Goal: Task Accomplishment & Management: Manage account settings

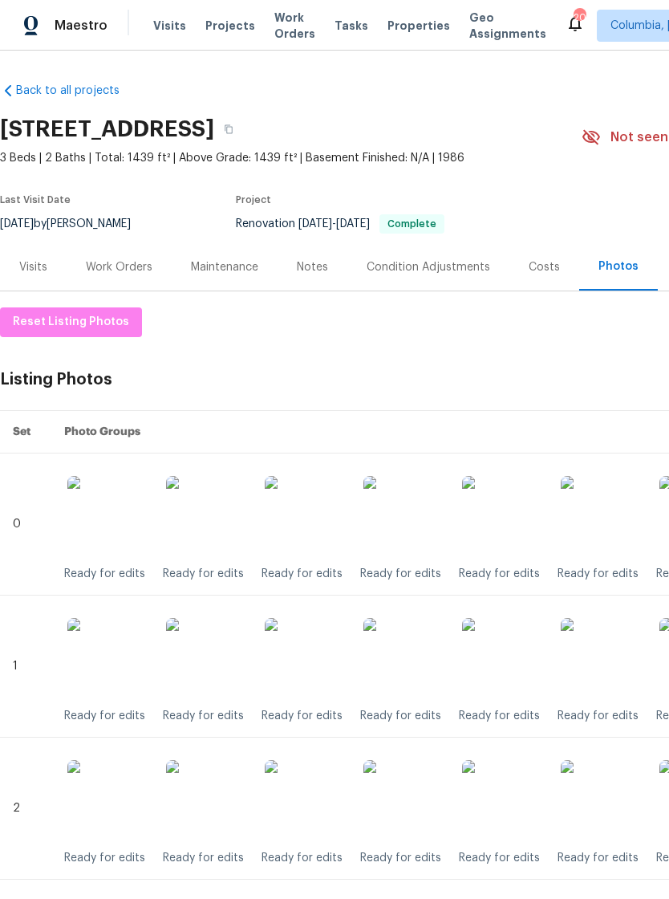
click at [314, 259] on div "Notes" at bounding box center [312, 267] width 31 height 16
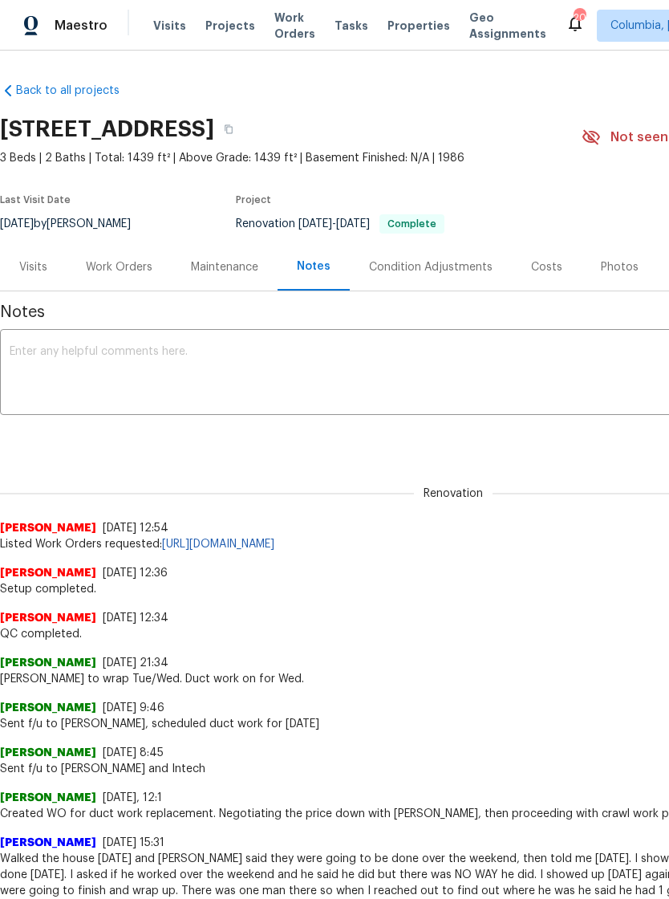
click at [190, 364] on textarea at bounding box center [454, 374] width 888 height 56
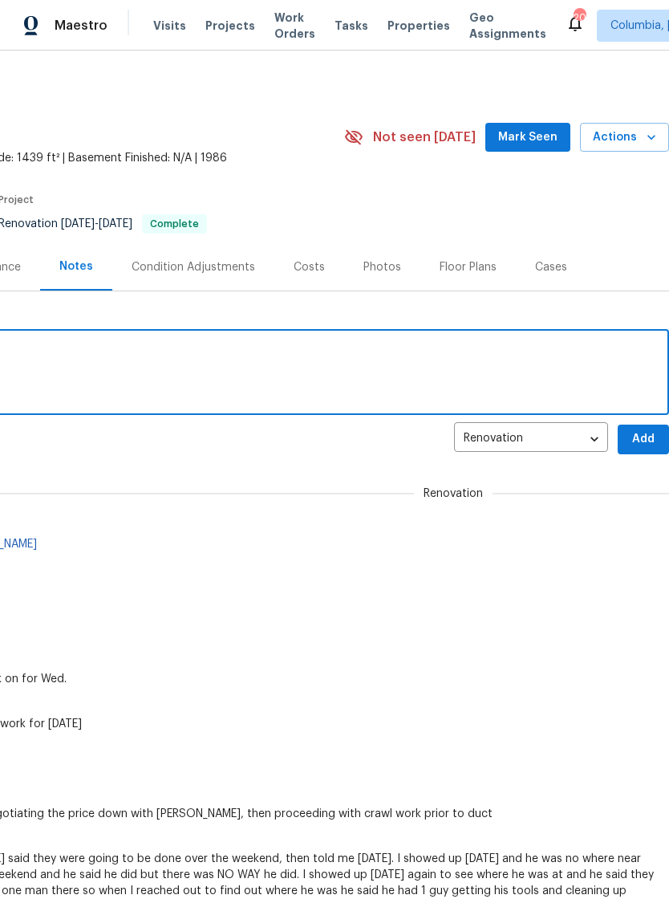
scroll to position [0, 238]
type textarea "Listing photos uploaded."
click at [644, 441] on span "Add" at bounding box center [644, 439] width 26 height 20
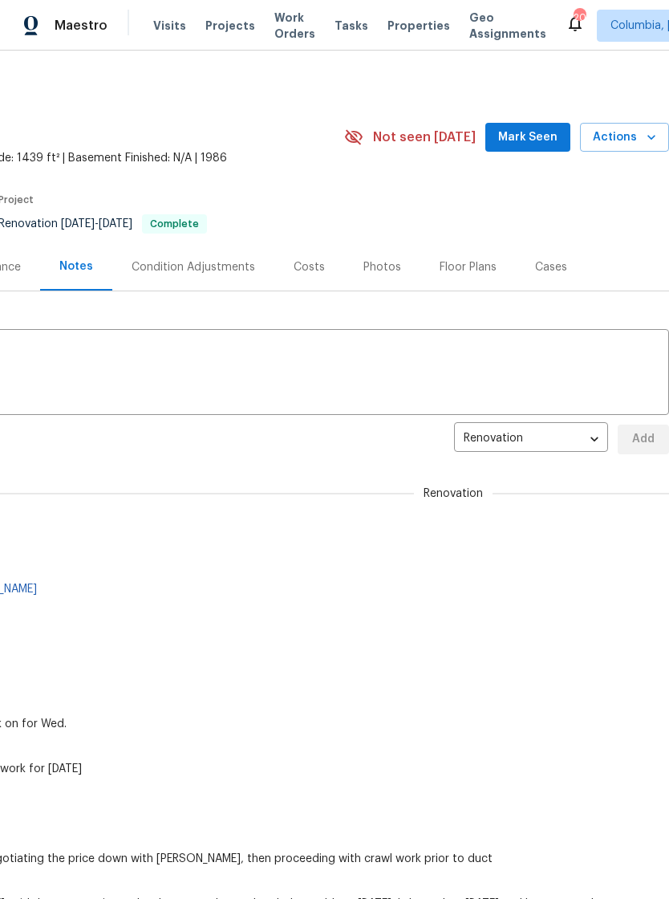
click at [636, 137] on span "Actions" at bounding box center [624, 138] width 63 height 20
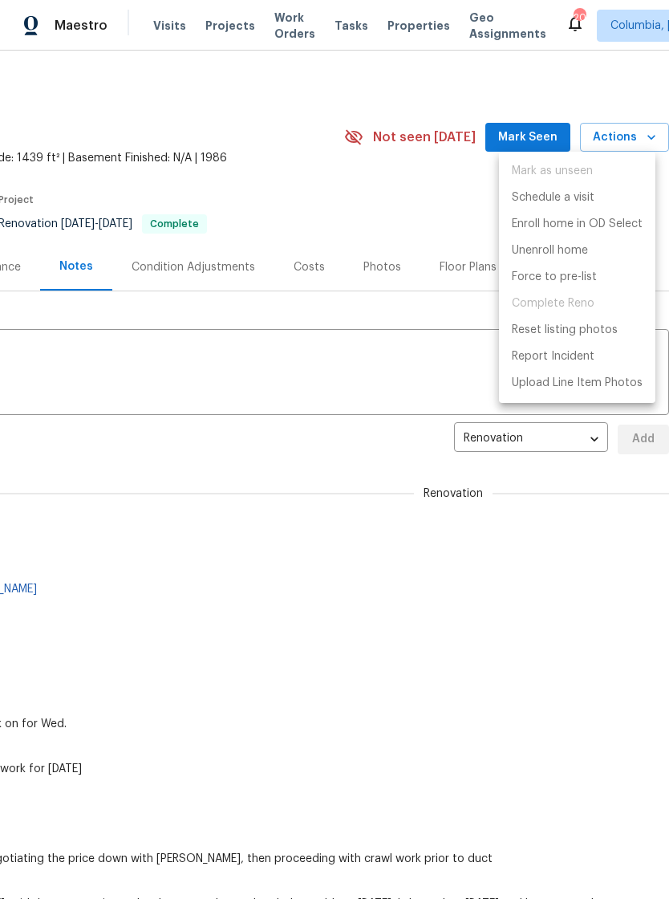
click at [331, 351] on div at bounding box center [334, 449] width 669 height 899
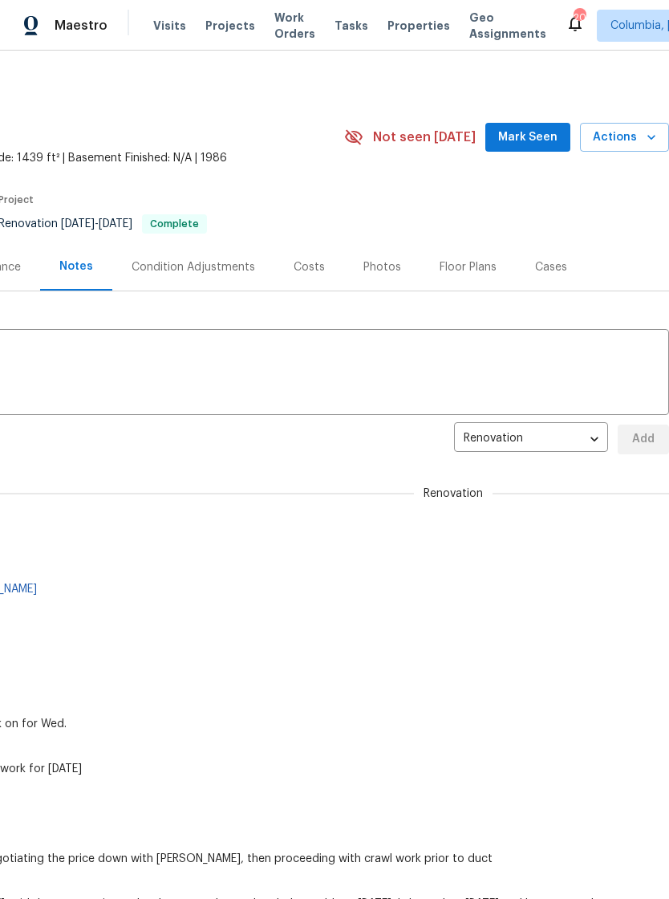
click at [376, 259] on div "Photos" at bounding box center [383, 267] width 38 height 16
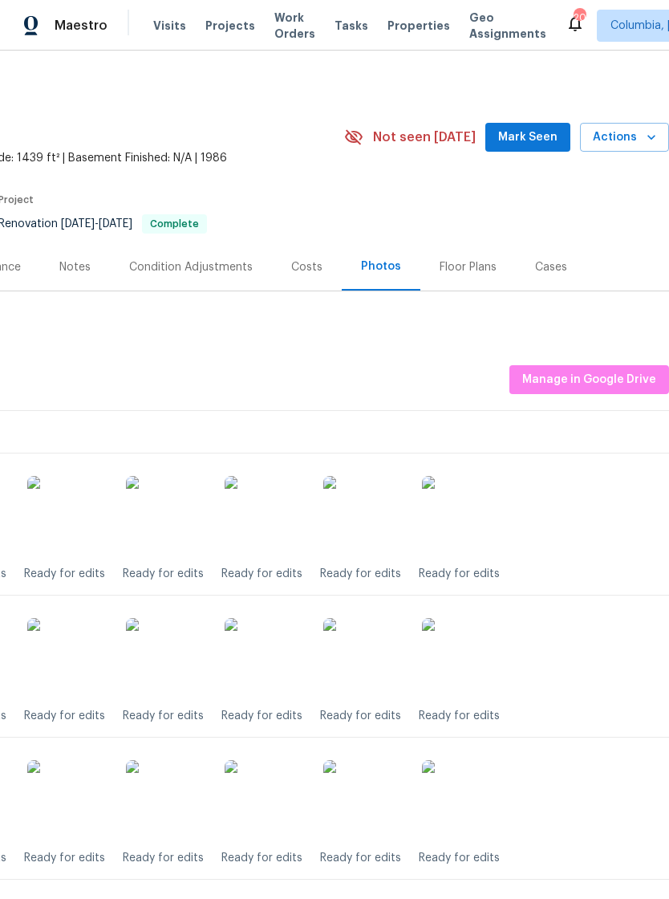
click at [465, 270] on div "Floor Plans" at bounding box center [468, 267] width 57 height 16
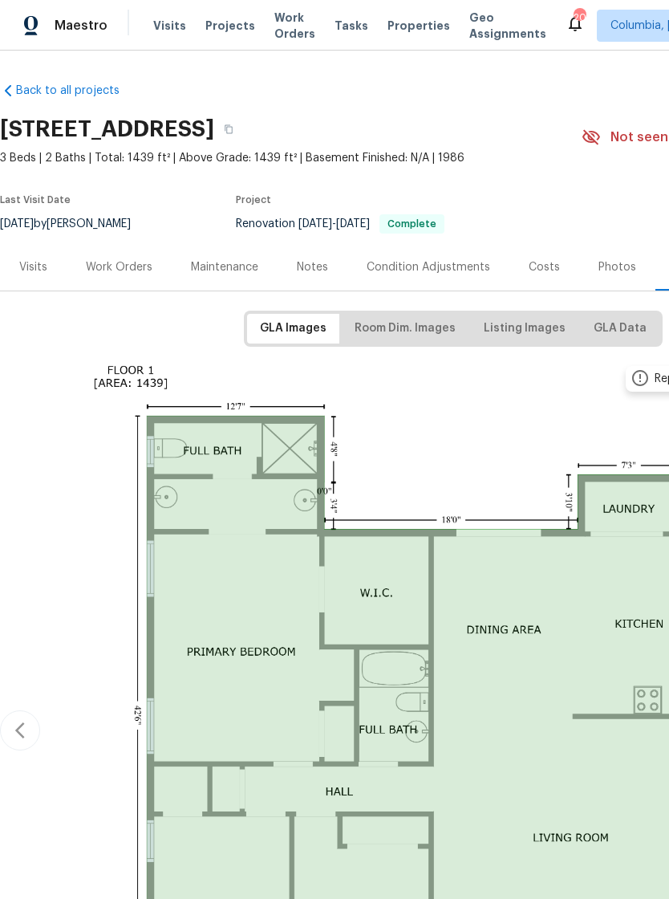
click at [316, 262] on div "Notes" at bounding box center [312, 267] width 31 height 16
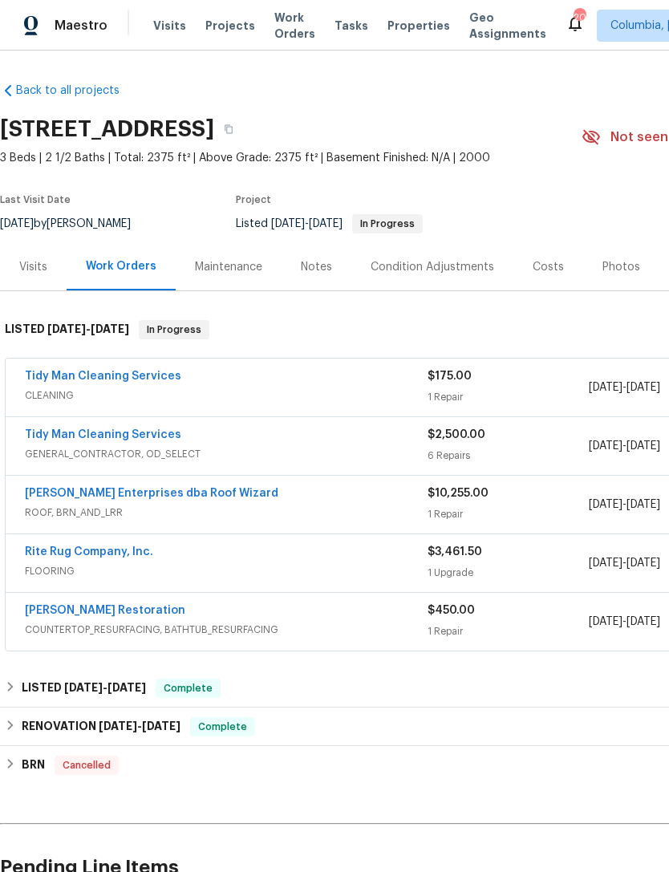
click at [59, 380] on link "Tidy Man Cleaning Services" at bounding box center [103, 376] width 156 height 11
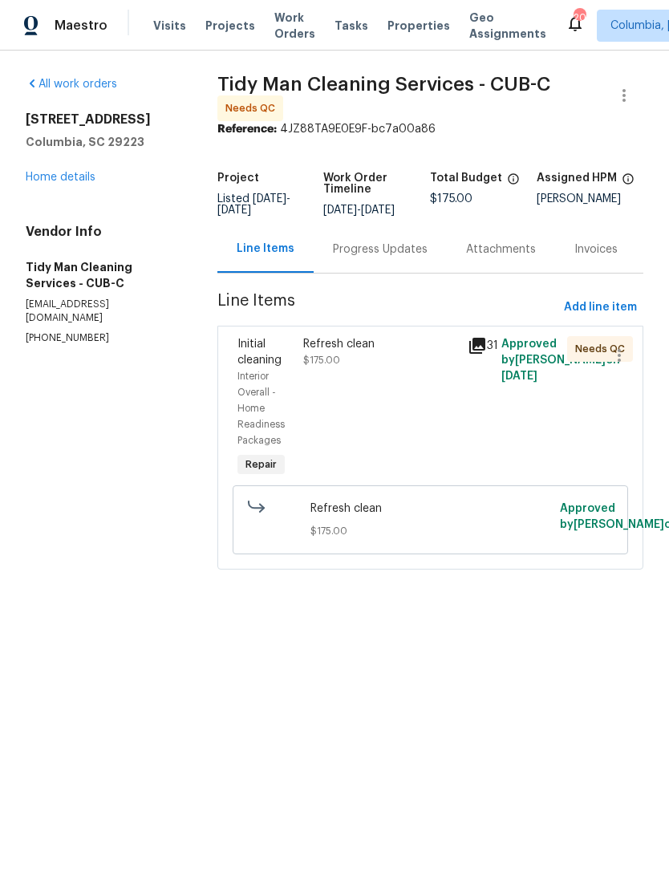
click at [362, 250] on div "Progress Updates" at bounding box center [380, 248] width 133 height 47
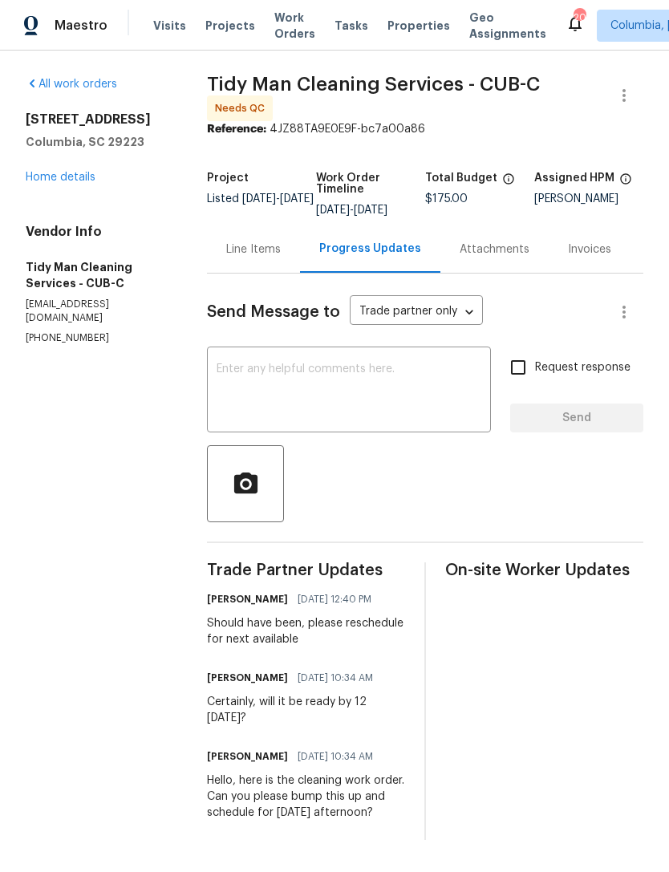
click at [40, 173] on link "Home details" at bounding box center [61, 177] width 70 height 11
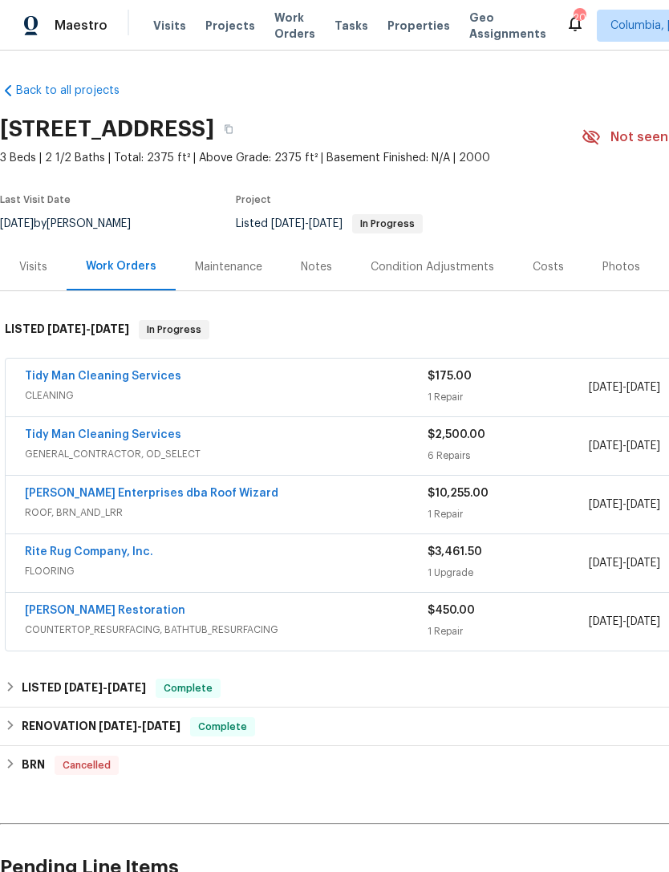
click at [77, 433] on link "Tidy Man Cleaning Services" at bounding box center [103, 434] width 156 height 11
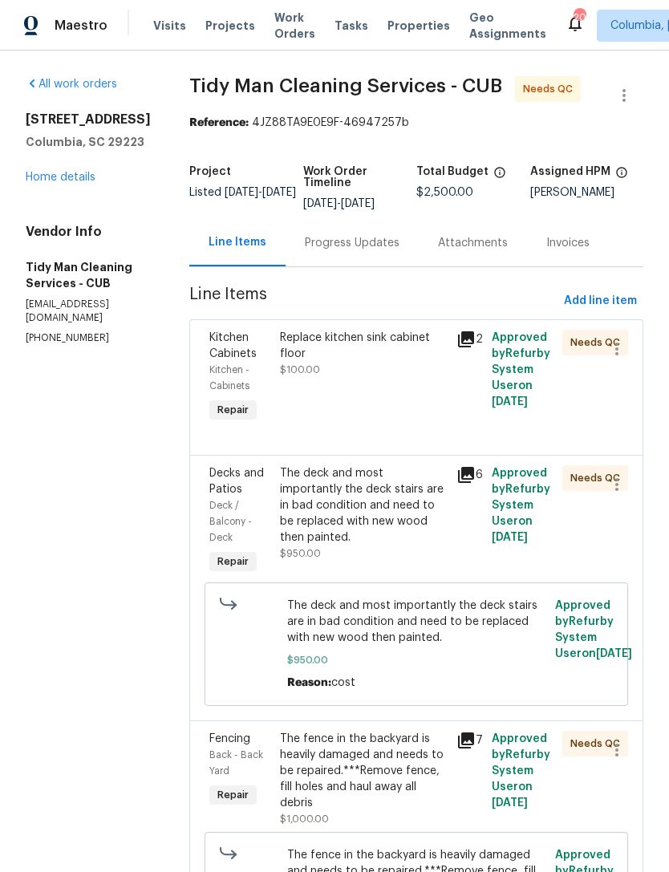
click at [305, 238] on div "Progress Updates" at bounding box center [352, 243] width 95 height 16
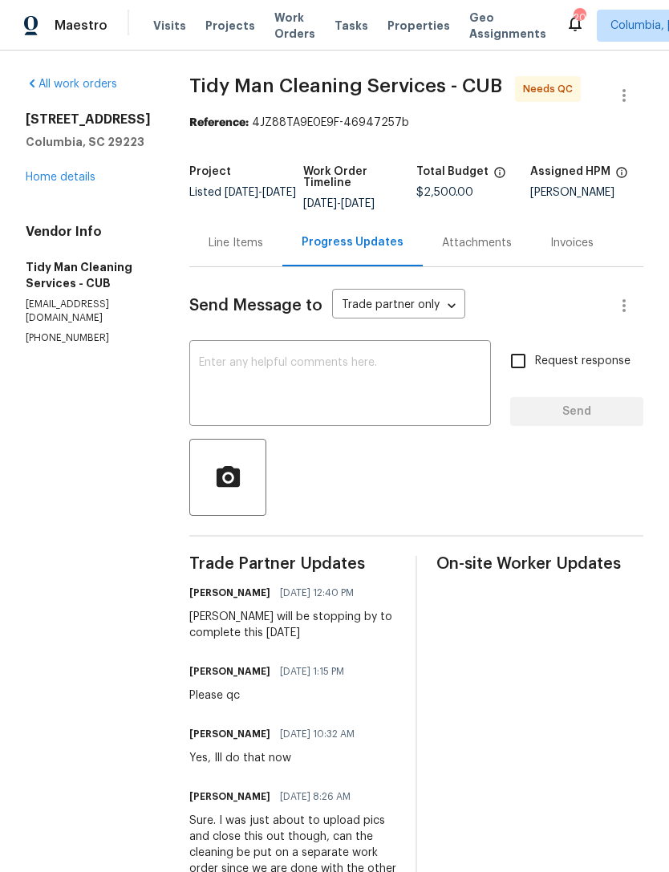
click at [209, 248] on div "Line Items" at bounding box center [236, 243] width 55 height 16
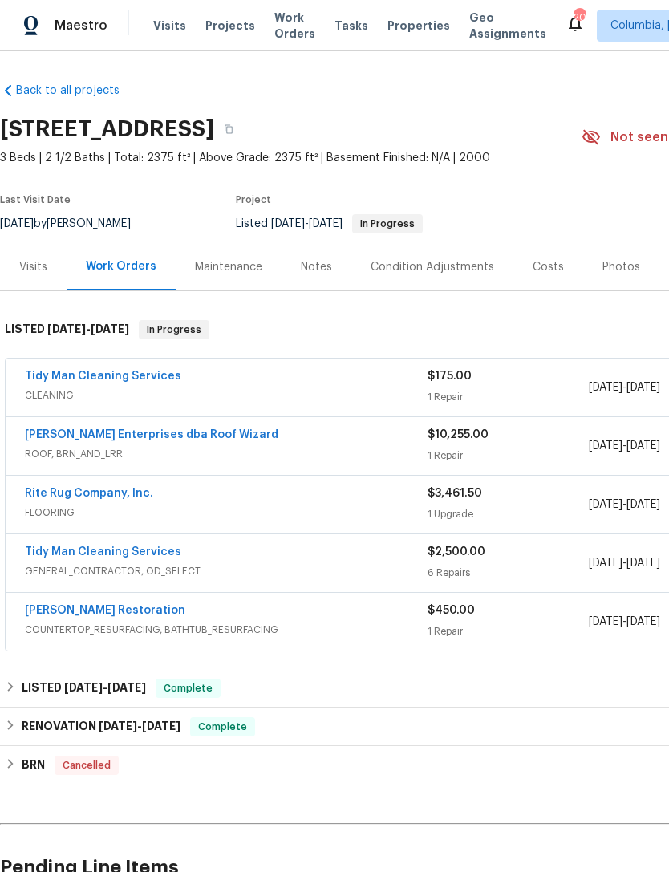
click at [63, 374] on link "Tidy Man Cleaning Services" at bounding box center [103, 376] width 156 height 11
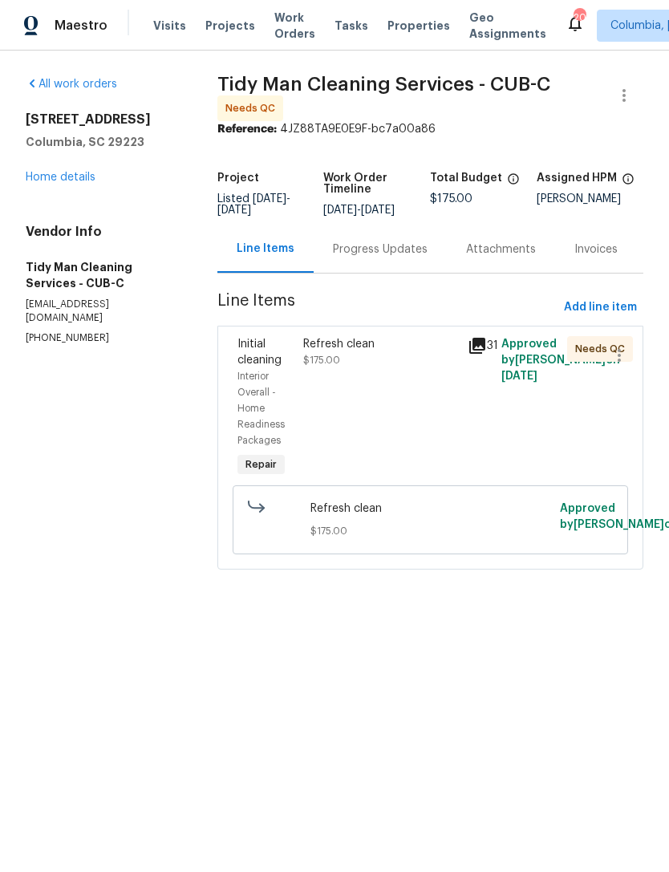
click at [343, 420] on div "Refresh clean $175.00" at bounding box center [381, 408] width 165 height 154
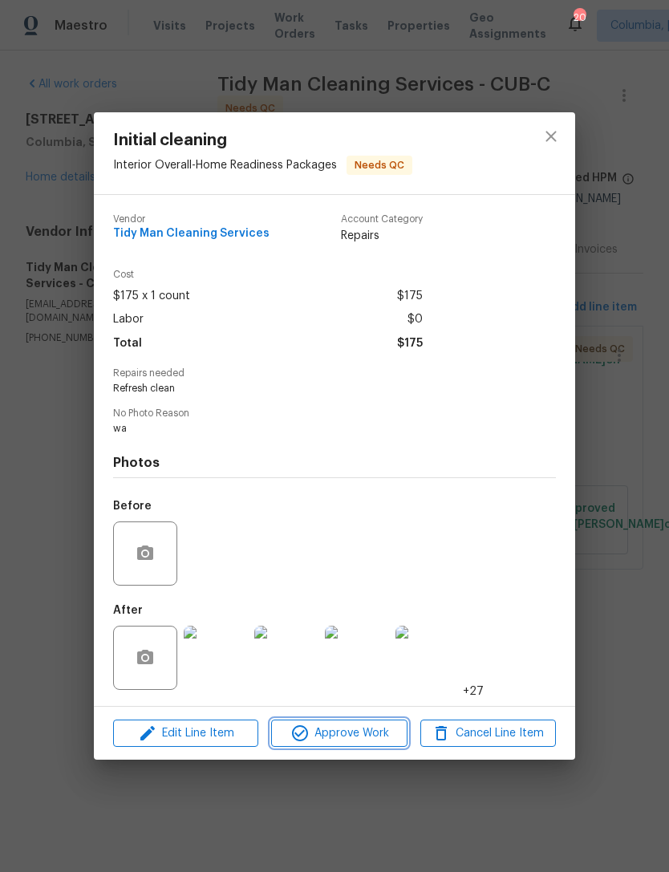
click at [335, 745] on button "Approve Work" at bounding box center [339, 734] width 136 height 28
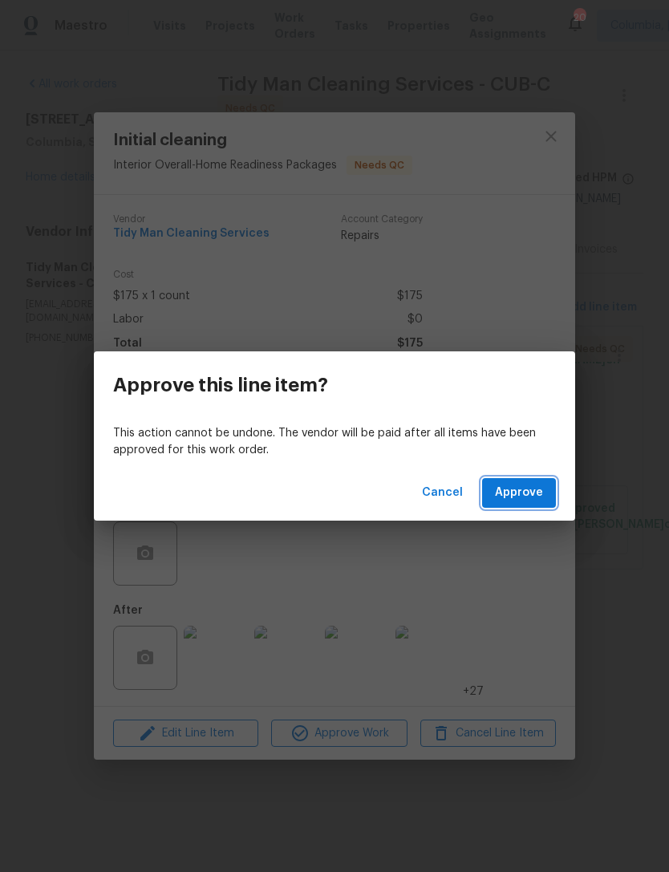
click at [517, 498] on span "Approve" at bounding box center [519, 493] width 48 height 20
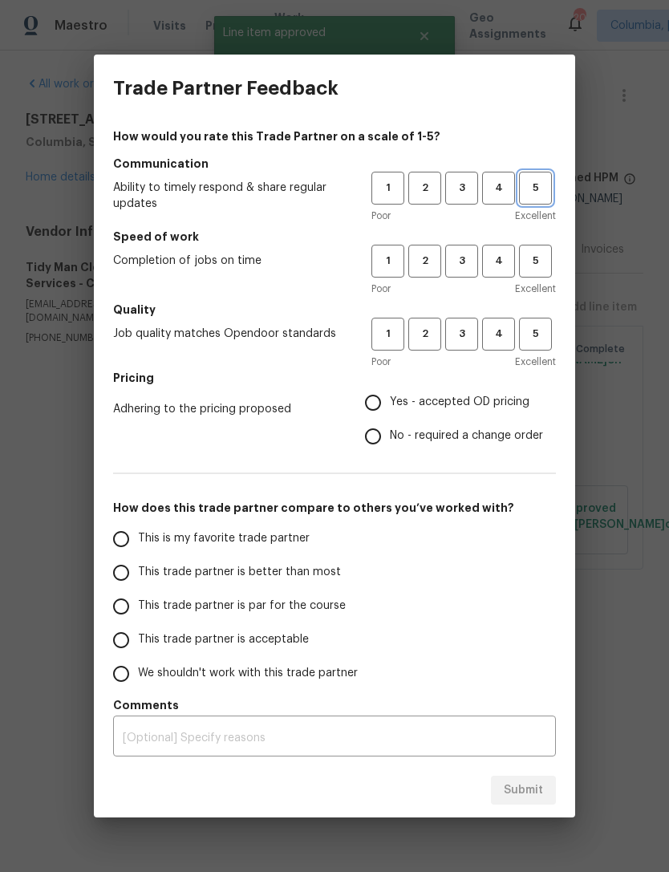
click at [534, 201] on button "5" at bounding box center [535, 188] width 33 height 33
click at [550, 273] on button "5" at bounding box center [535, 261] width 33 height 33
click at [526, 341] on span "5" at bounding box center [536, 334] width 30 height 18
click at [373, 394] on input "Yes - accepted OD pricing" at bounding box center [373, 403] width 34 height 34
radio input "true"
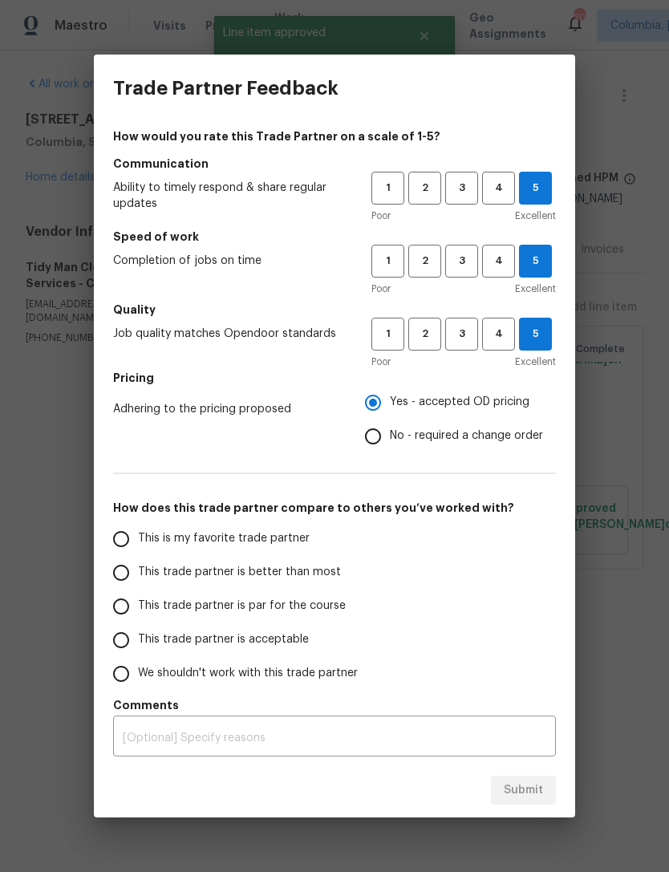
click at [132, 538] on input "This is my favorite trade partner" at bounding box center [121, 539] width 34 height 34
click at [526, 770] on div "Submit" at bounding box center [334, 790] width 481 height 55
click at [513, 794] on span "Submit" at bounding box center [523, 791] width 39 height 20
radio input "true"
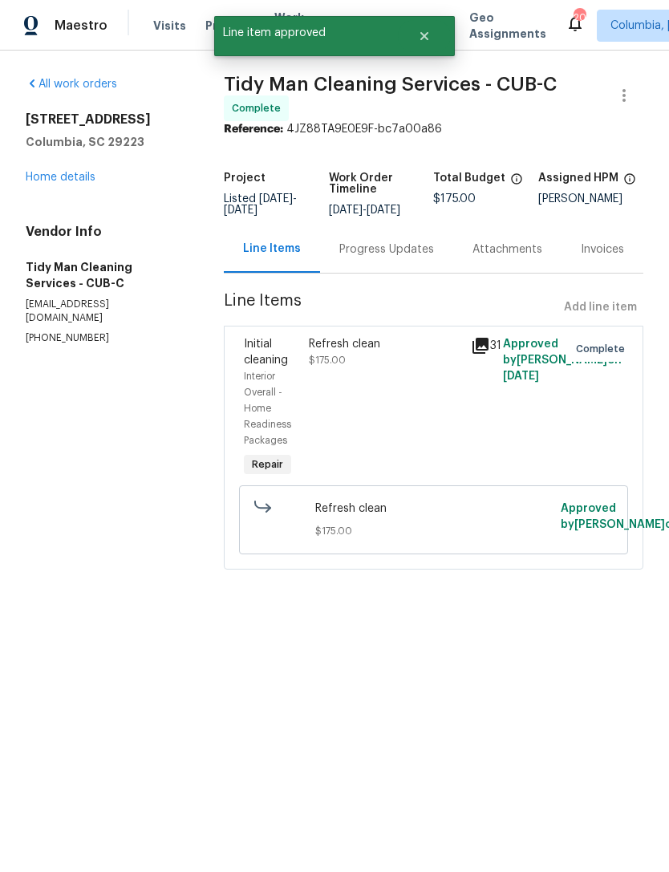
radio input "false"
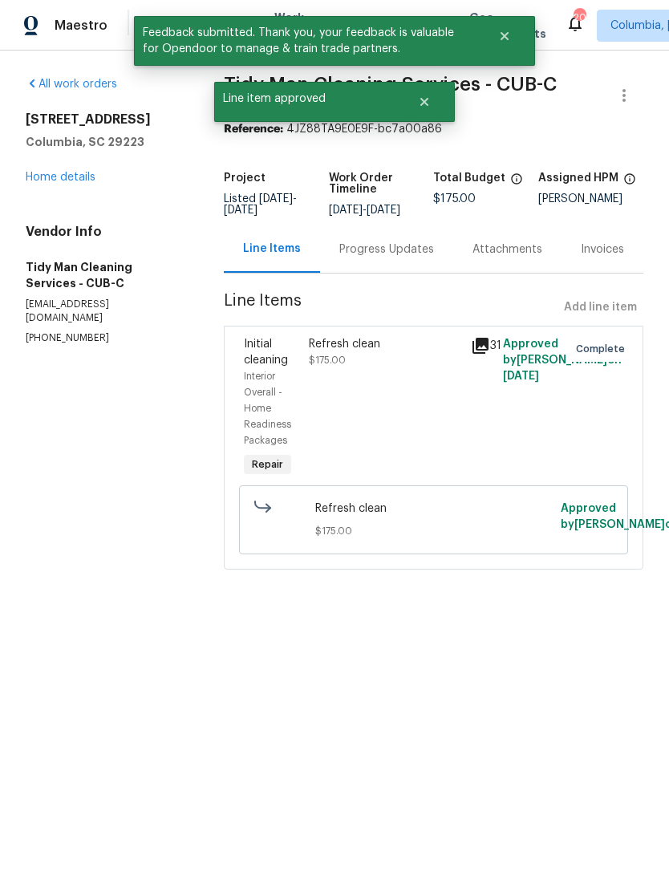
click at [59, 166] on div "105 Beaver Dam Rd Columbia, SC 29223 Home details" at bounding box center [106, 149] width 160 height 74
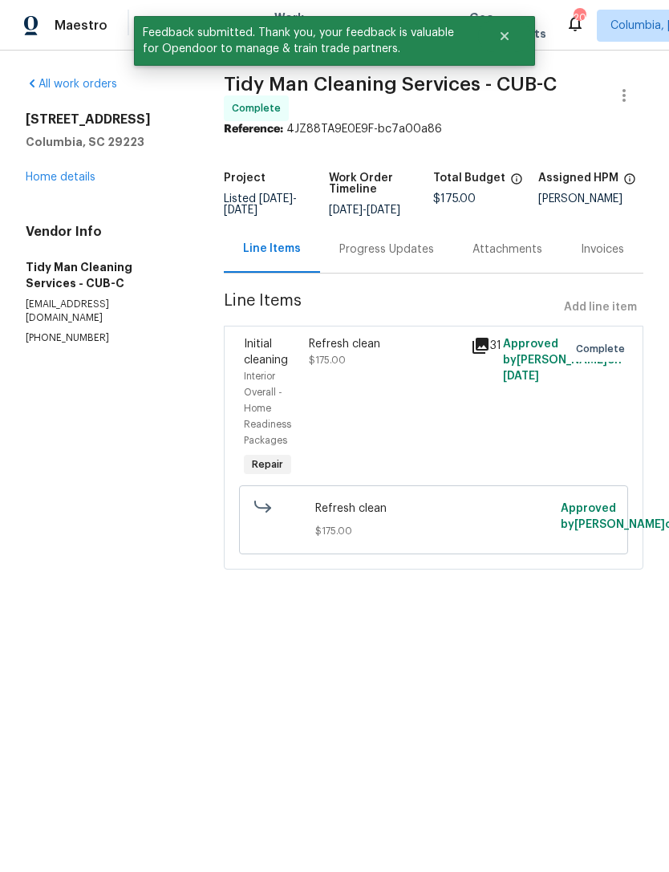
click at [58, 166] on div "105 Beaver Dam Rd Columbia, SC 29223 Home details" at bounding box center [106, 149] width 160 height 74
click at [35, 177] on link "Home details" at bounding box center [61, 177] width 70 height 11
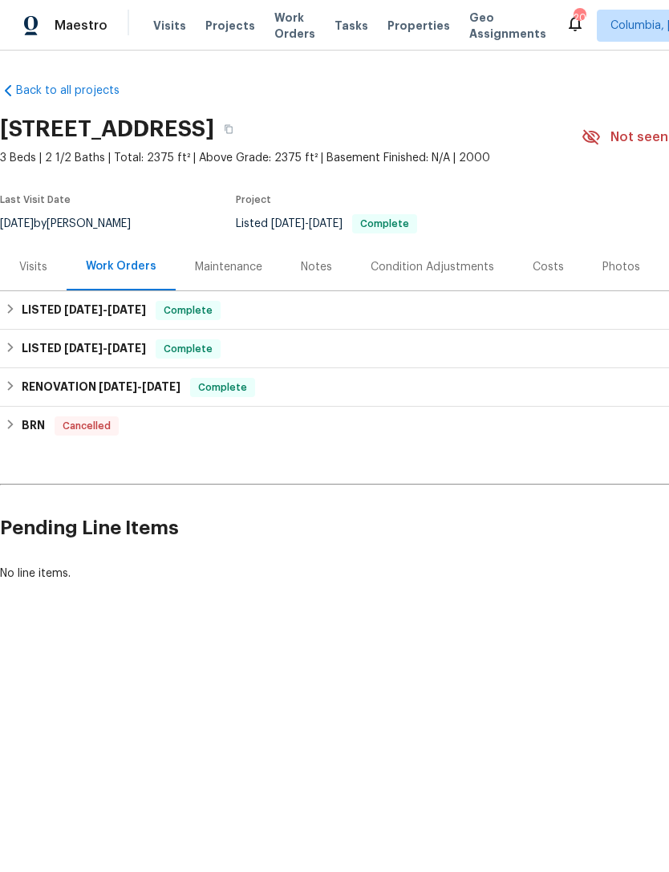
click at [321, 263] on div "Notes" at bounding box center [316, 267] width 31 height 16
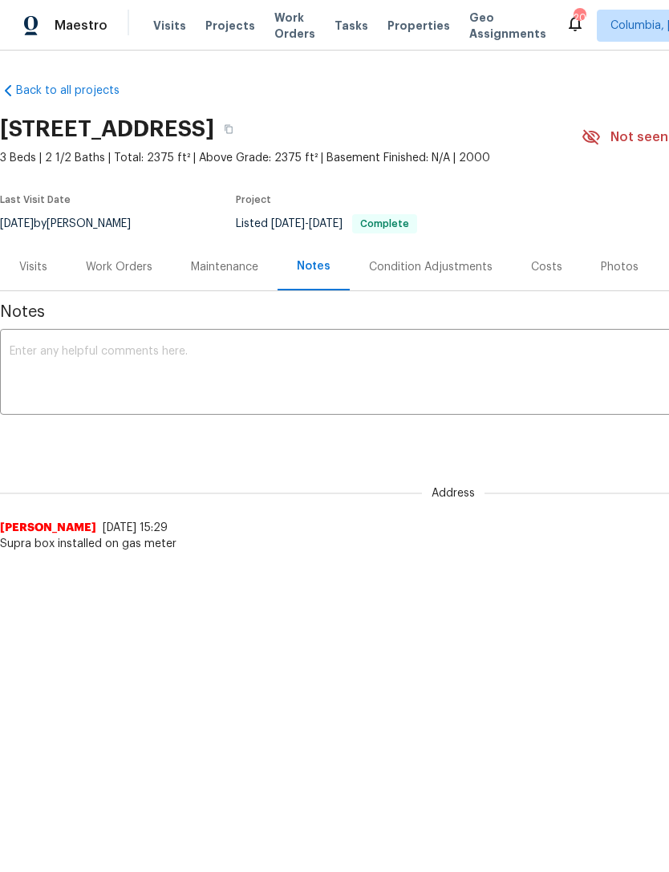
click at [319, 267] on div "Notes" at bounding box center [314, 266] width 34 height 16
click at [33, 347] on textarea at bounding box center [454, 374] width 888 height 56
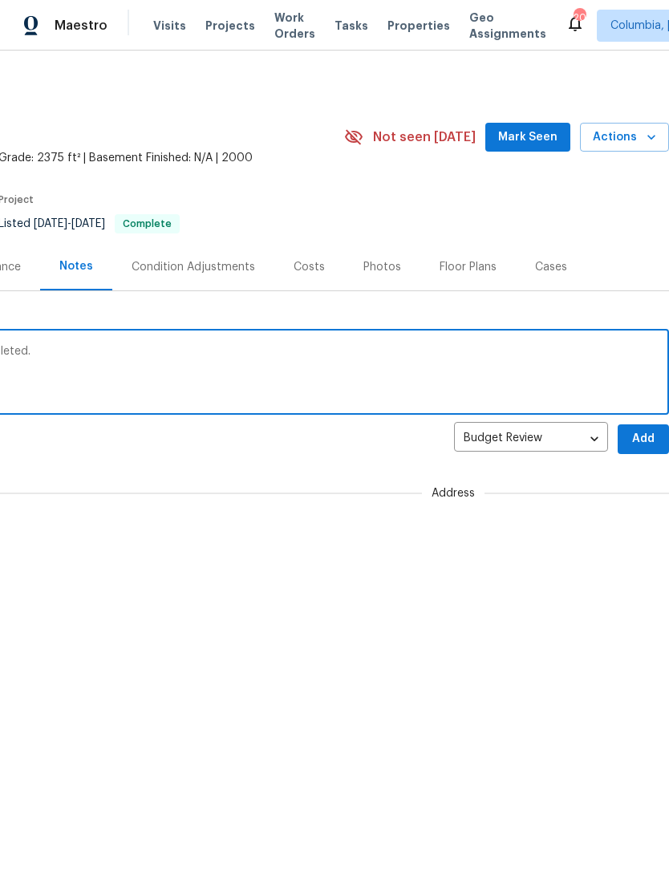
type textarea "QC for flooring and additional items completed."
click at [638, 443] on span "Add" at bounding box center [644, 439] width 26 height 20
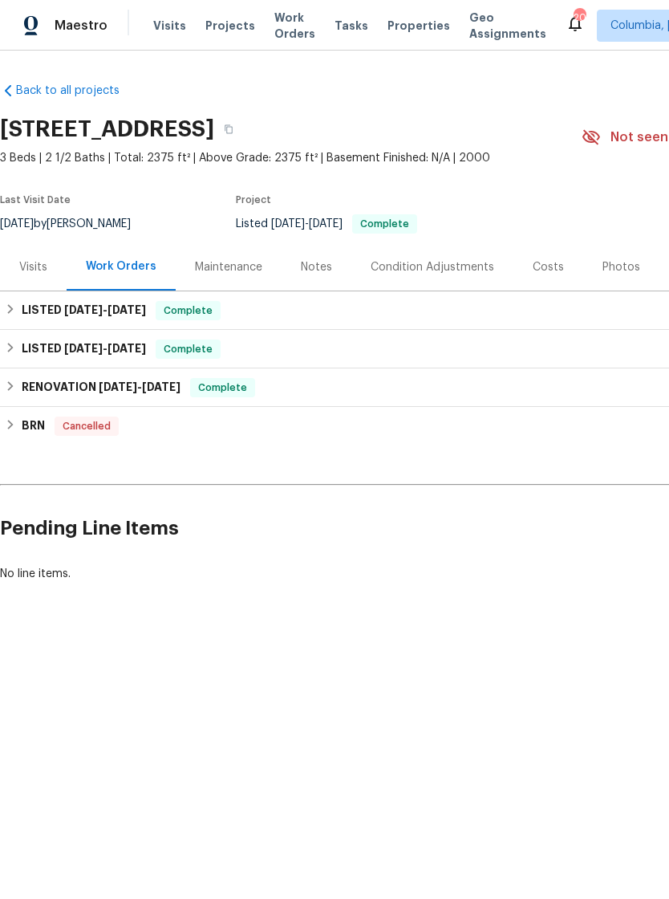
click at [328, 278] on div "Notes" at bounding box center [317, 266] width 70 height 47
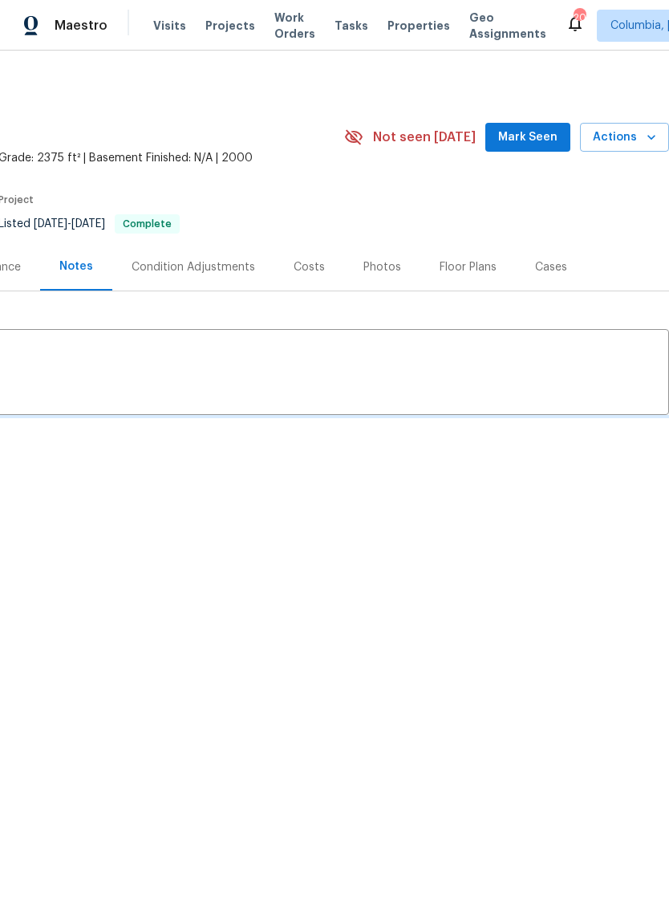
scroll to position [0, 238]
click at [380, 262] on div "Photos" at bounding box center [383, 267] width 38 height 16
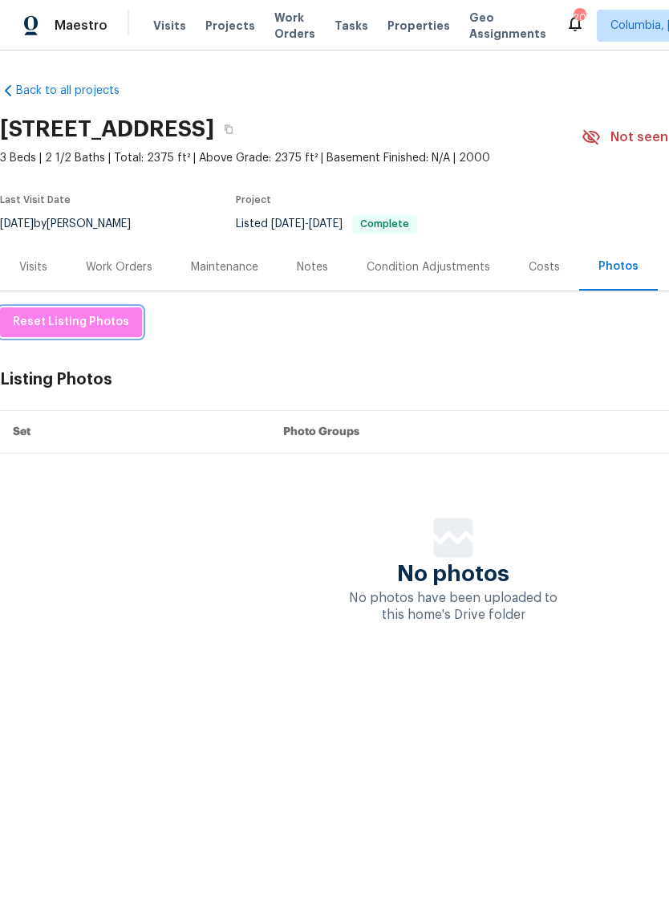
click at [30, 319] on span "Reset Listing Photos" at bounding box center [71, 322] width 116 height 20
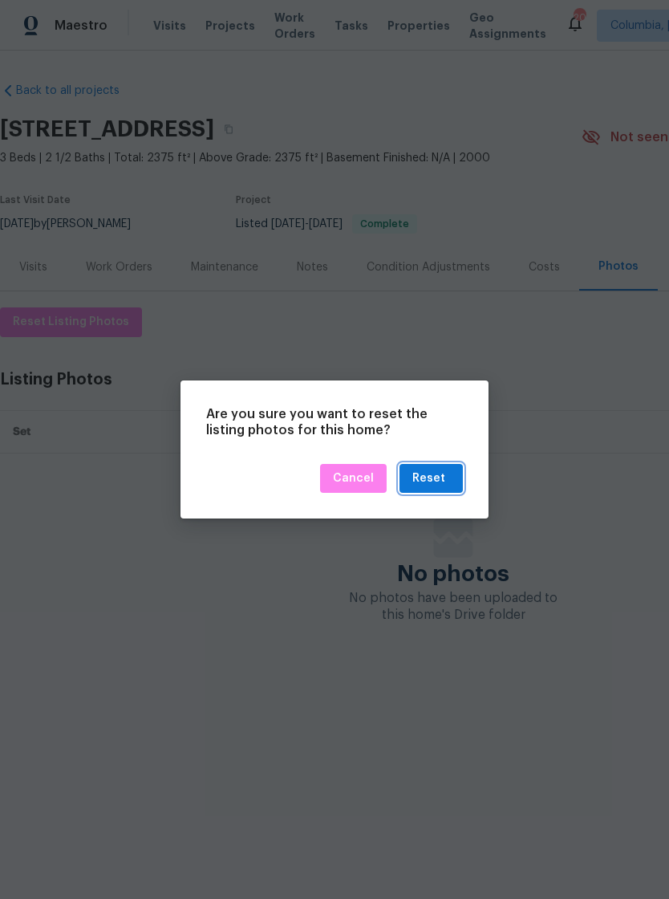
click at [444, 469] on div "Reset" at bounding box center [428, 479] width 33 height 20
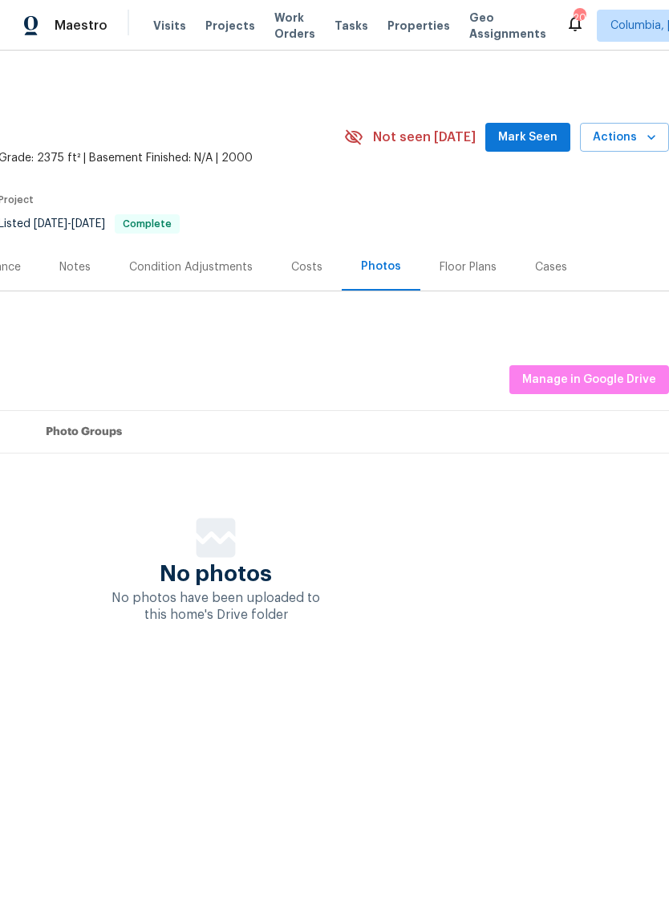
scroll to position [0, 238]
click at [602, 376] on span "Manage in Google Drive" at bounding box center [589, 380] width 134 height 20
click at [584, 383] on span "Manage in Google Drive" at bounding box center [589, 380] width 134 height 20
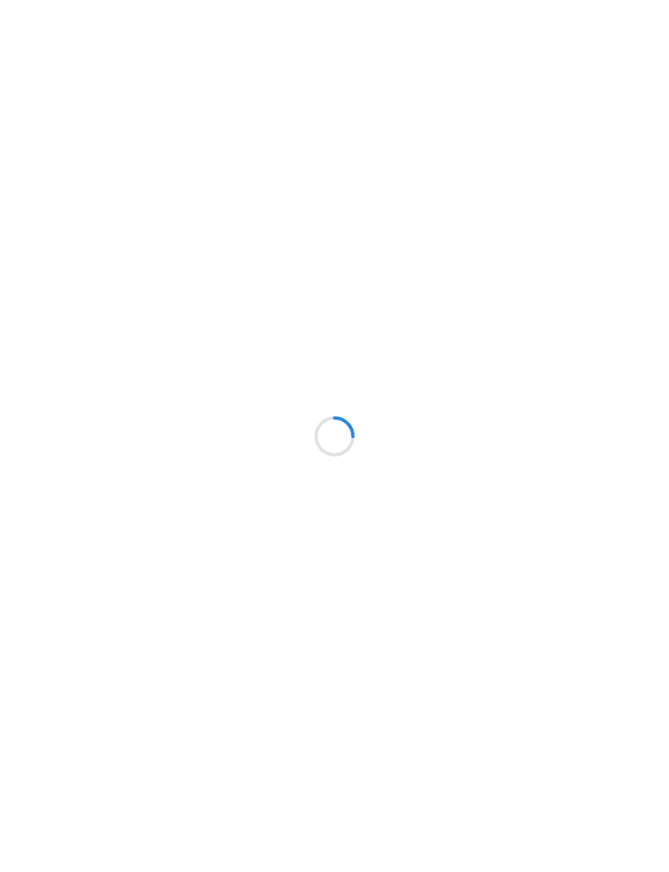
click at [593, 279] on div at bounding box center [334, 436] width 669 height 872
click at [607, 277] on div at bounding box center [334, 436] width 669 height 872
click at [602, 272] on div at bounding box center [334, 436] width 669 height 872
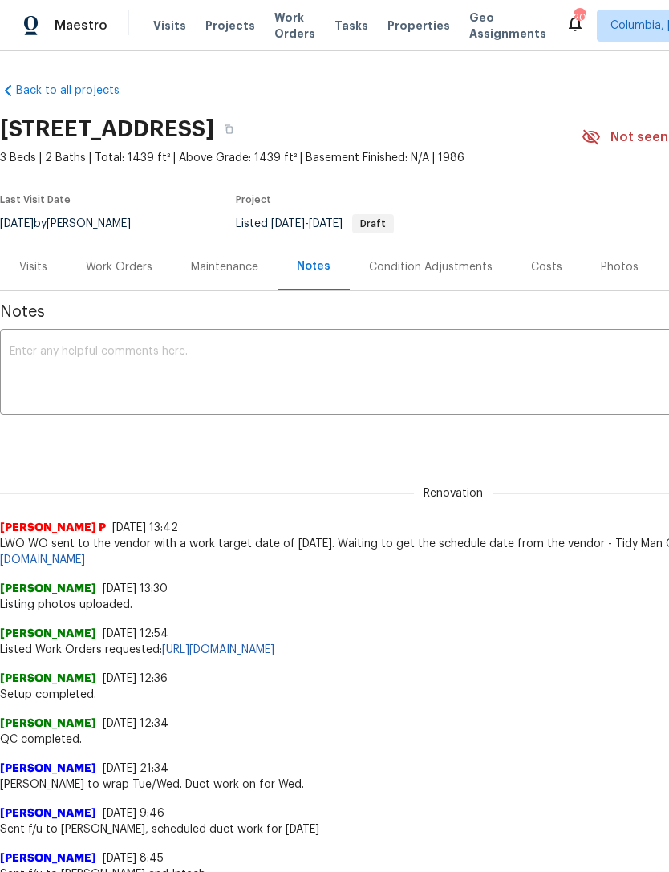
click at [615, 272] on div "Photos" at bounding box center [620, 267] width 38 height 16
